Goal: Use online tool/utility: Use online tool/utility

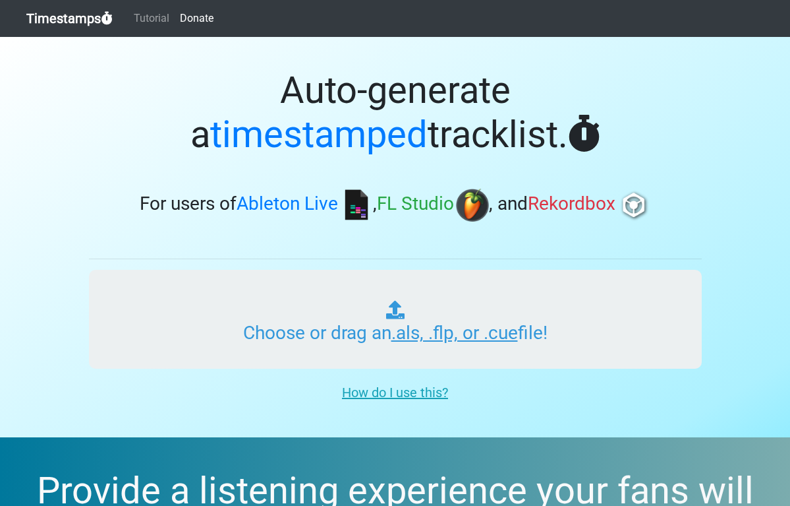
click at [332, 317] on input "Choose or drag an .als, .flp, or .cue file!" at bounding box center [395, 319] width 613 height 99
type input "C:\fakepath\01 REC-2025-08-08.cue"
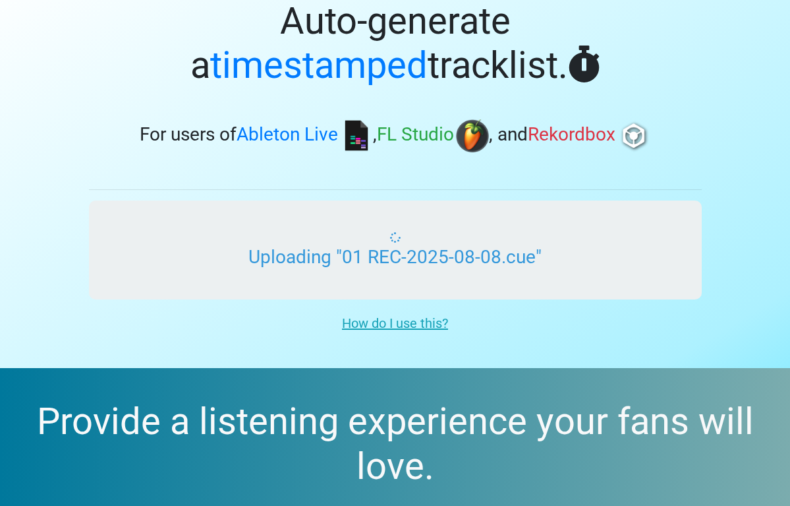
scroll to position [74, 0]
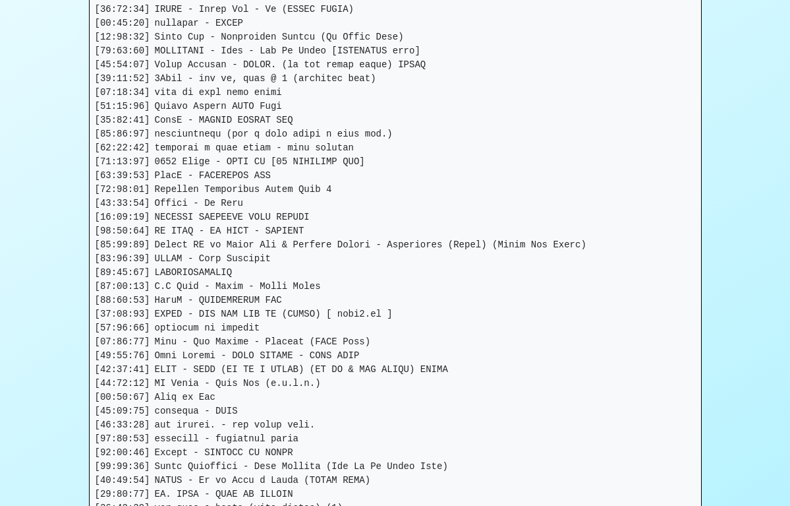
scroll to position [599, 0]
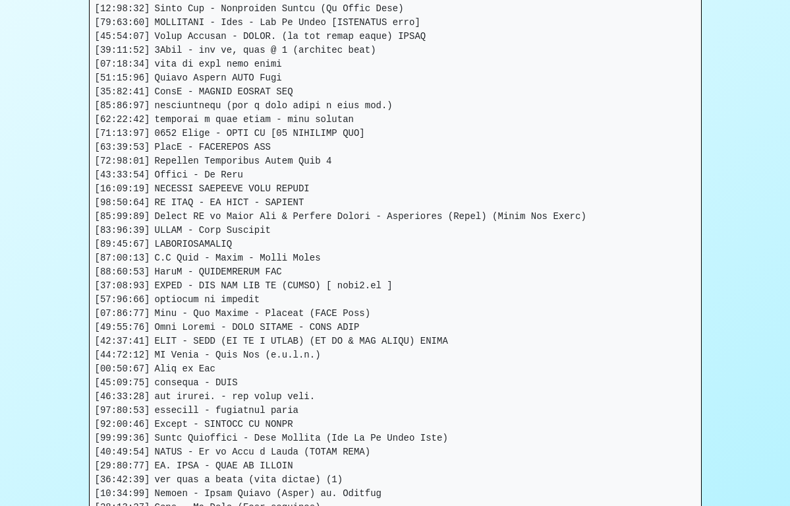
click at [318, 246] on pre at bounding box center [396, 230] width 612 height 1132
click at [245, 245] on pre at bounding box center [396, 230] width 612 height 1132
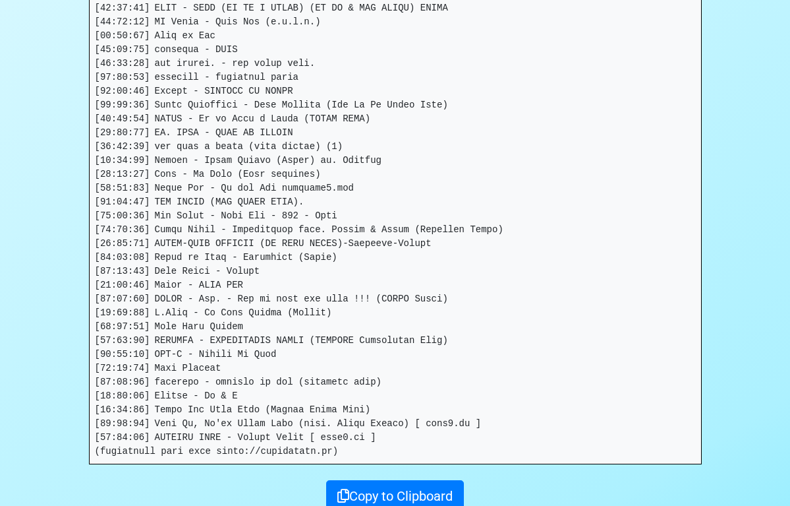
scroll to position [1043, 0]
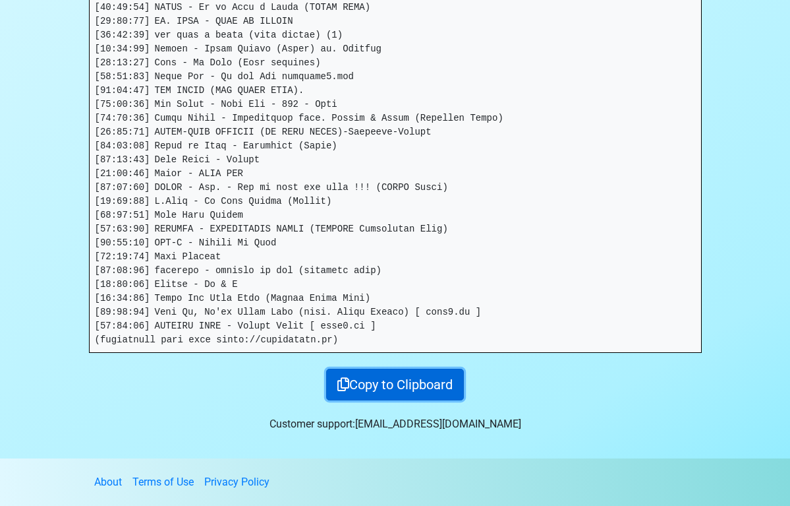
click at [385, 380] on button "Copy to Clipboard" at bounding box center [395, 385] width 138 height 32
